Goal: Task Accomplishment & Management: Use online tool/utility

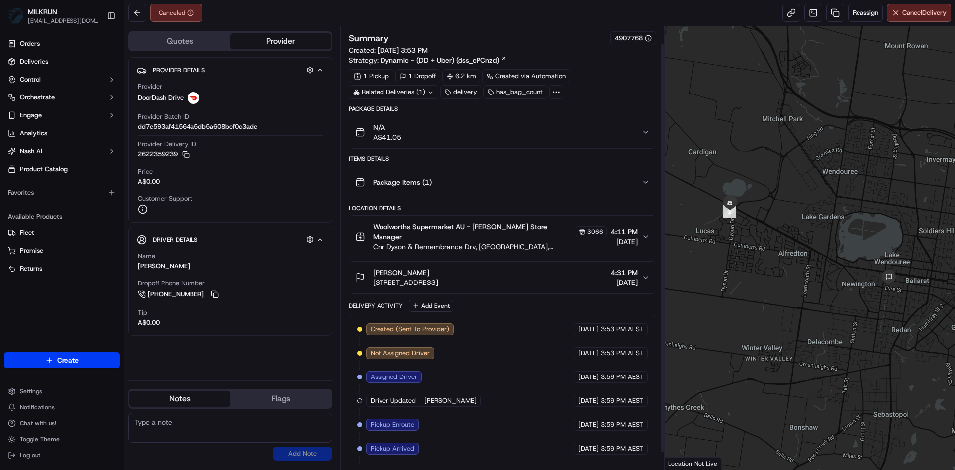
scroll to position [37, 0]
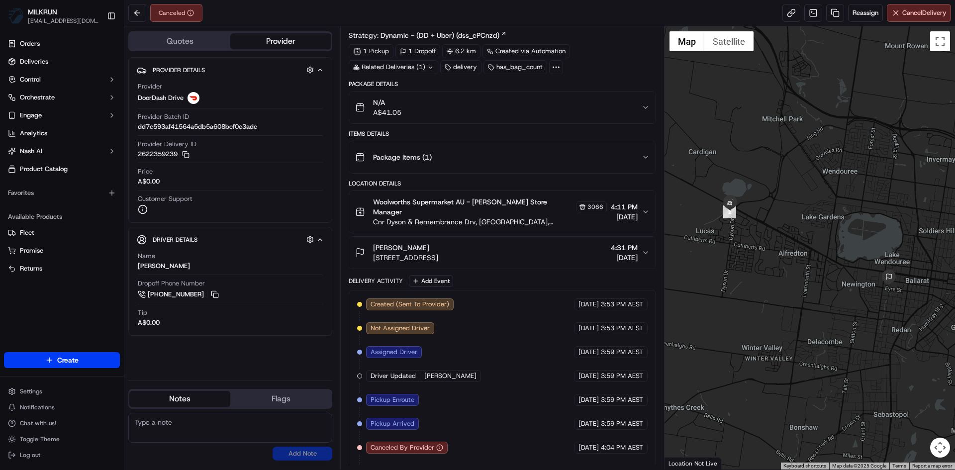
scroll to position [37, 0]
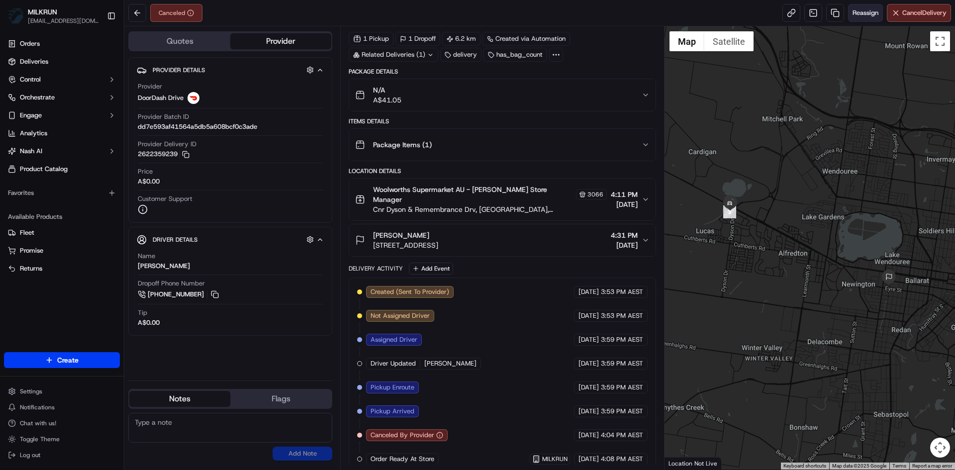
click at [869, 14] on span "Reassign" at bounding box center [866, 12] width 26 height 9
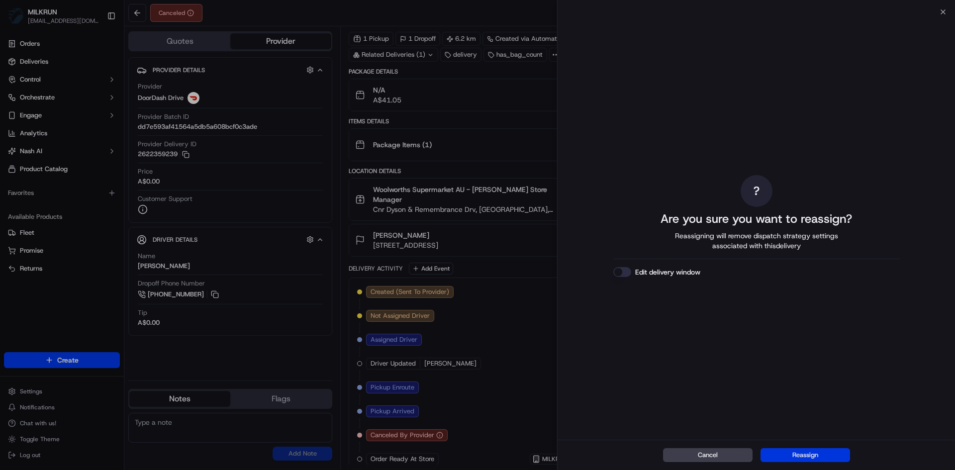
click at [813, 452] on button "Reassign" at bounding box center [806, 455] width 90 height 14
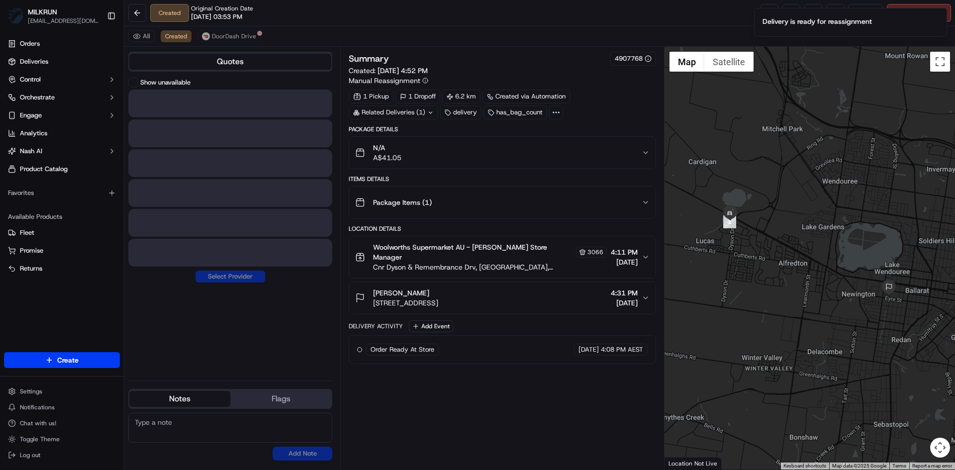
scroll to position [0, 0]
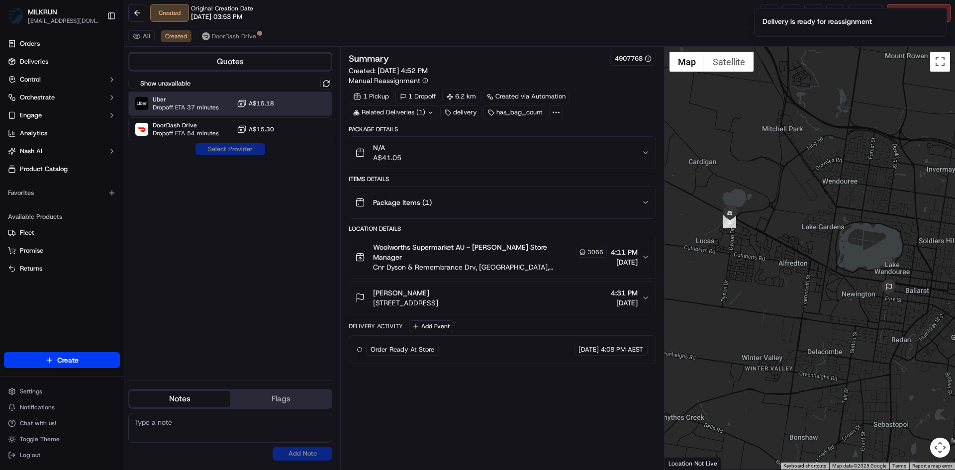
click at [181, 101] on span "Uber" at bounding box center [186, 100] width 66 height 8
click at [247, 152] on button "Assign Provider" at bounding box center [230, 149] width 71 height 12
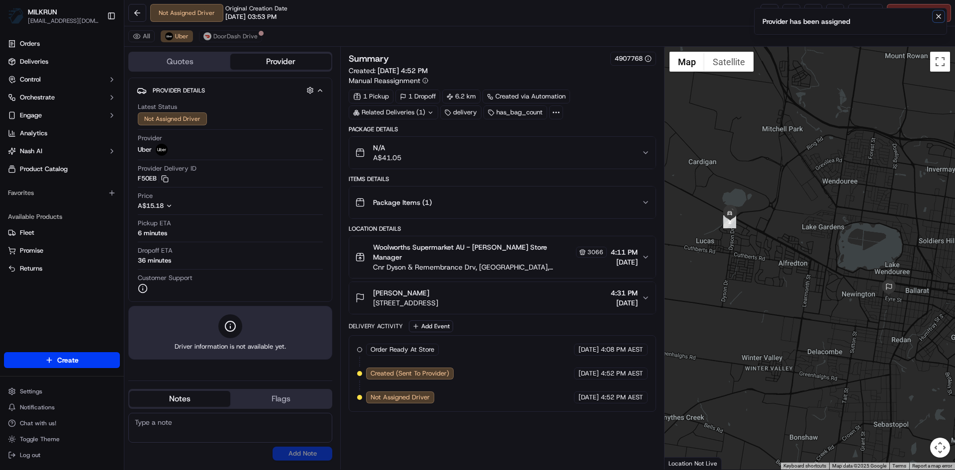
click at [939, 16] on icon "Notifications (F8)" at bounding box center [939, 16] width 4 height 4
click at [761, 13] on link at bounding box center [770, 13] width 18 height 18
